Goal: Task Accomplishment & Management: Manage account settings

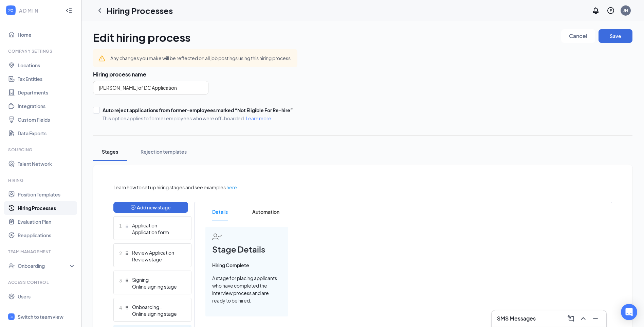
click at [509, 56] on form "Edit hiring process Cancel Save Any changes you make will be reflected on all j…" at bounding box center [363, 75] width 540 height 92
click at [612, 38] on button "Save" at bounding box center [616, 36] width 34 height 14
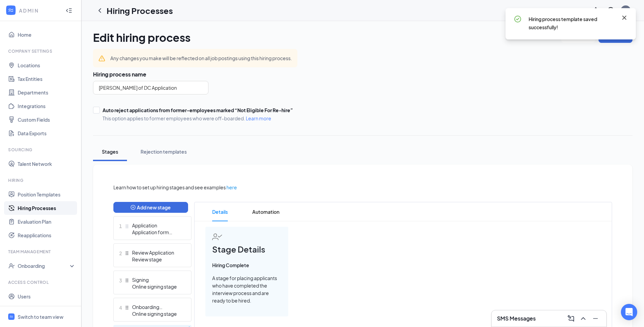
click at [625, 18] on icon "Cross" at bounding box center [624, 18] width 8 height 8
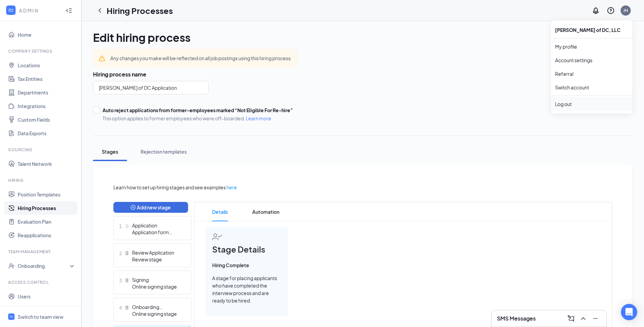
click at [568, 101] on div "Log out" at bounding box center [591, 104] width 73 height 7
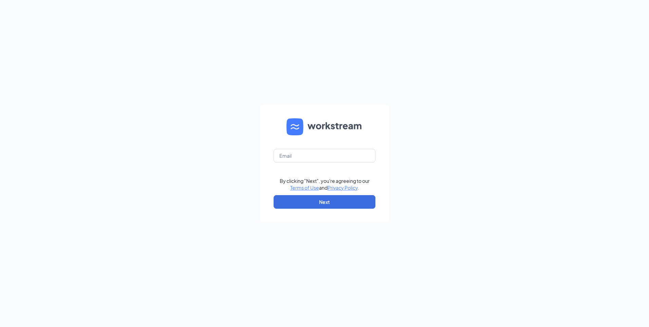
click at [619, 48] on div "By clicking "Next", you're agreeing to our Terms of Use and Privacy Policy . Ne…" at bounding box center [324, 163] width 649 height 327
